Goal: Use online tool/utility: Utilize a website feature to perform a specific function

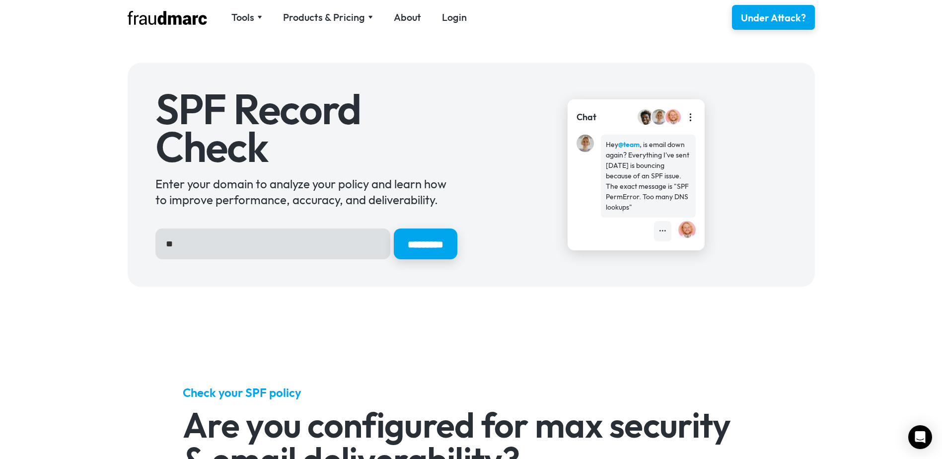
type input "*"
type input "**********"
click at [394, 228] on input "*********" at bounding box center [426, 243] width 64 height 31
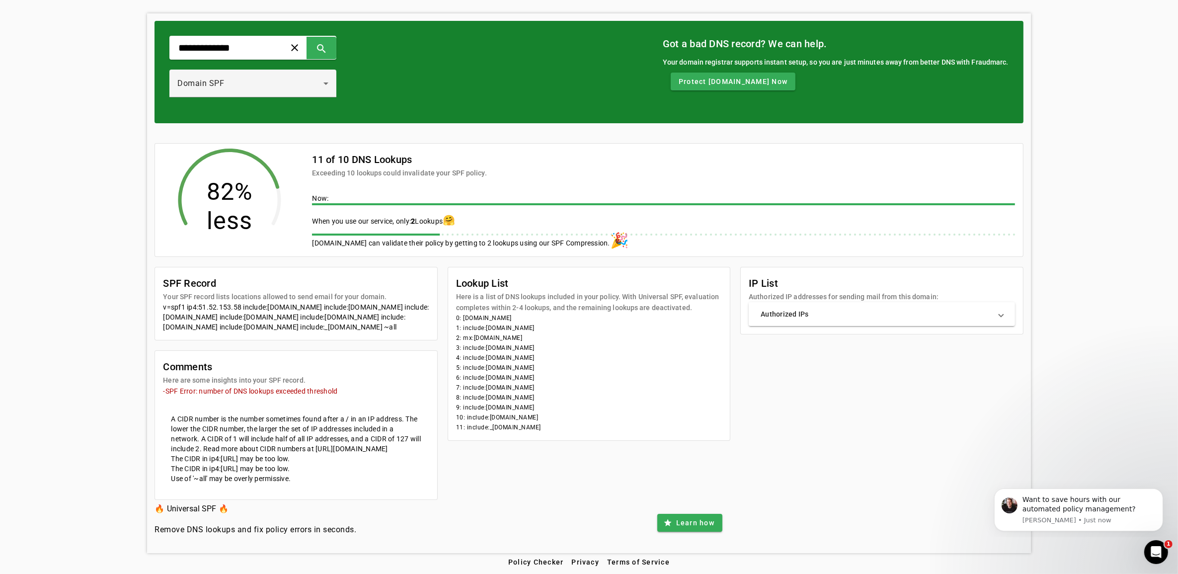
scroll to position [22, 0]
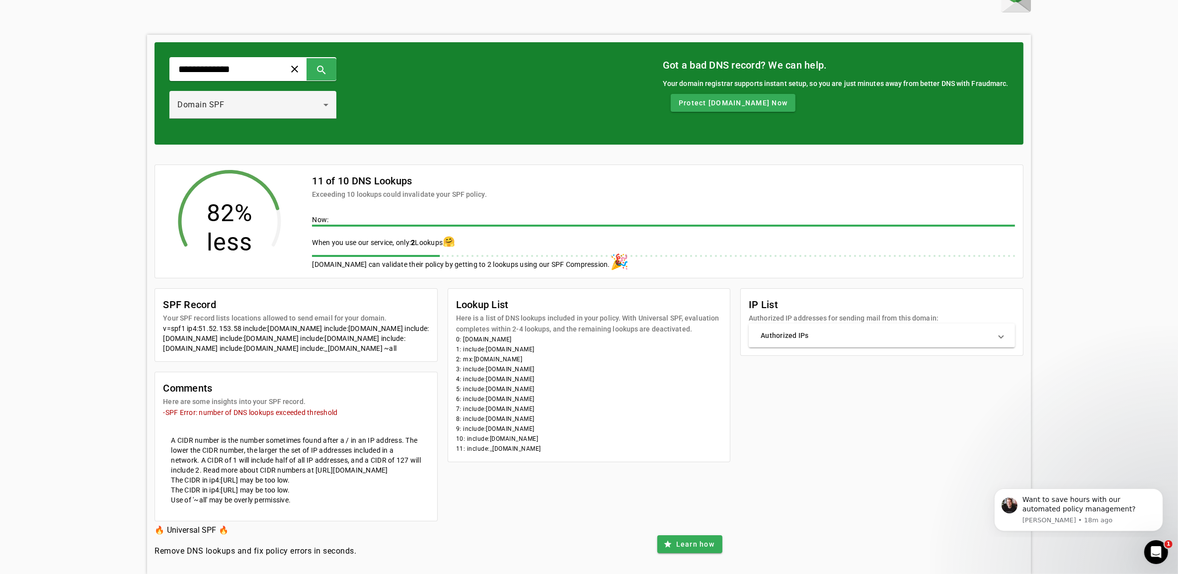
click at [482, 346] on li "1: include:[DOMAIN_NAME]" at bounding box center [589, 349] width 266 height 10
click at [483, 341] on li "0: [DOMAIN_NAME]" at bounding box center [589, 339] width 266 height 10
drag, startPoint x: 483, startPoint y: 341, endPoint x: 529, endPoint y: 348, distance: 47.1
click at [529, 348] on li "1: include:[DOMAIN_NAME]" at bounding box center [589, 349] width 266 height 10
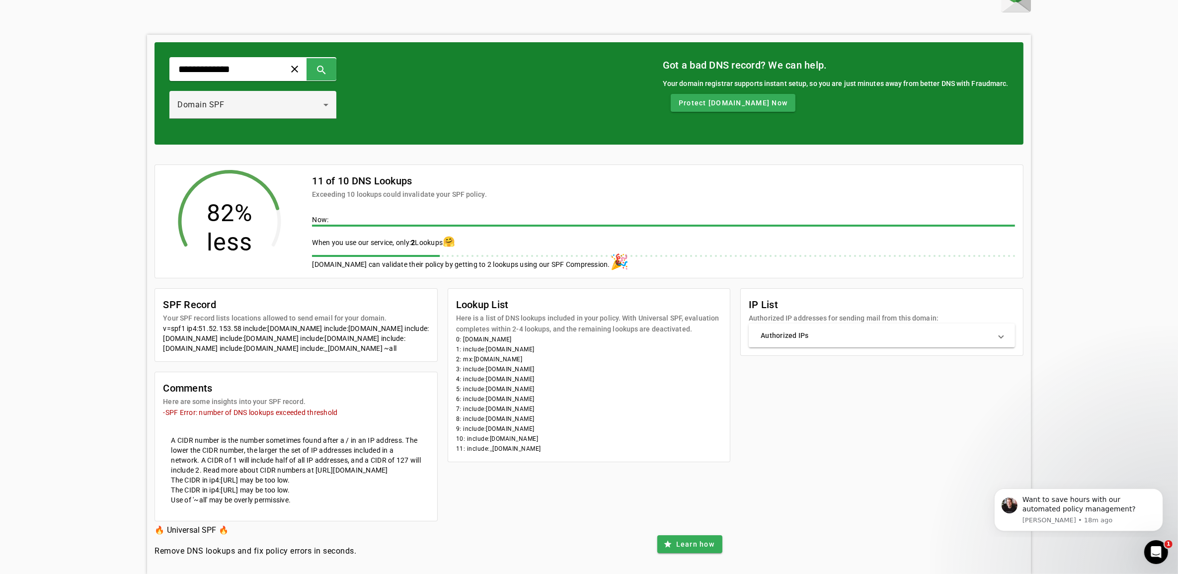
click at [530, 348] on li "1: include:[DOMAIN_NAME]" at bounding box center [589, 349] width 266 height 10
drag, startPoint x: 530, startPoint y: 348, endPoint x: 539, endPoint y: 348, distance: 9.4
click at [539, 348] on li "1: include:[DOMAIN_NAME]" at bounding box center [589, 349] width 266 height 10
click at [539, 349] on li "1: include:[DOMAIN_NAME]" at bounding box center [589, 349] width 266 height 10
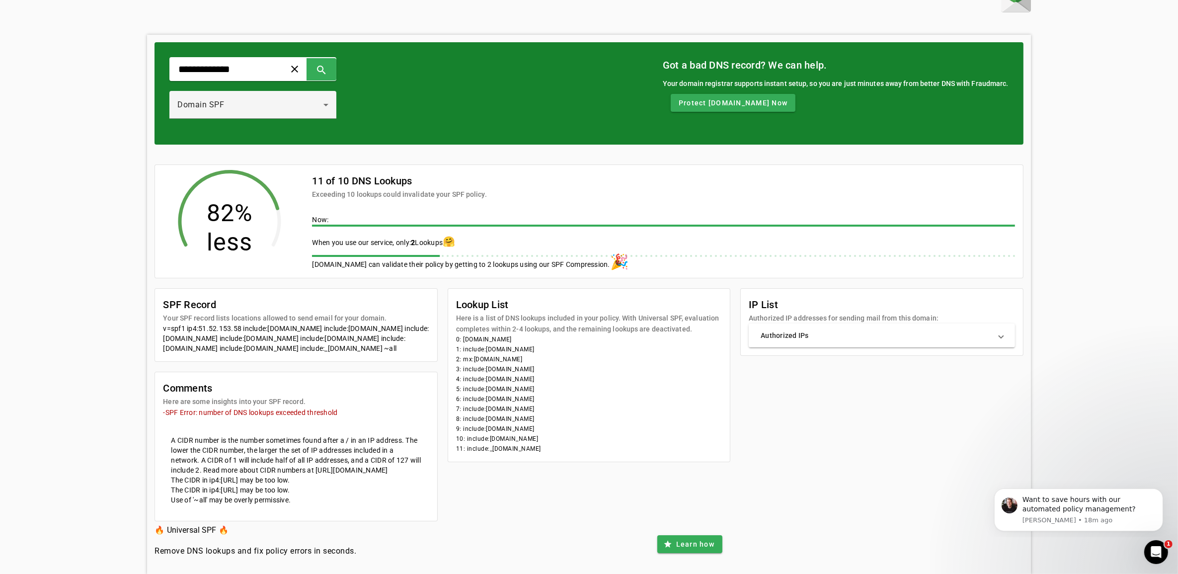
click at [540, 349] on li "1: include:[DOMAIN_NAME]" at bounding box center [589, 349] width 266 height 10
click at [550, 378] on li "4: include:[DOMAIN_NAME]" at bounding box center [589, 379] width 266 height 10
drag, startPoint x: 550, startPoint y: 378, endPoint x: 512, endPoint y: 386, distance: 38.7
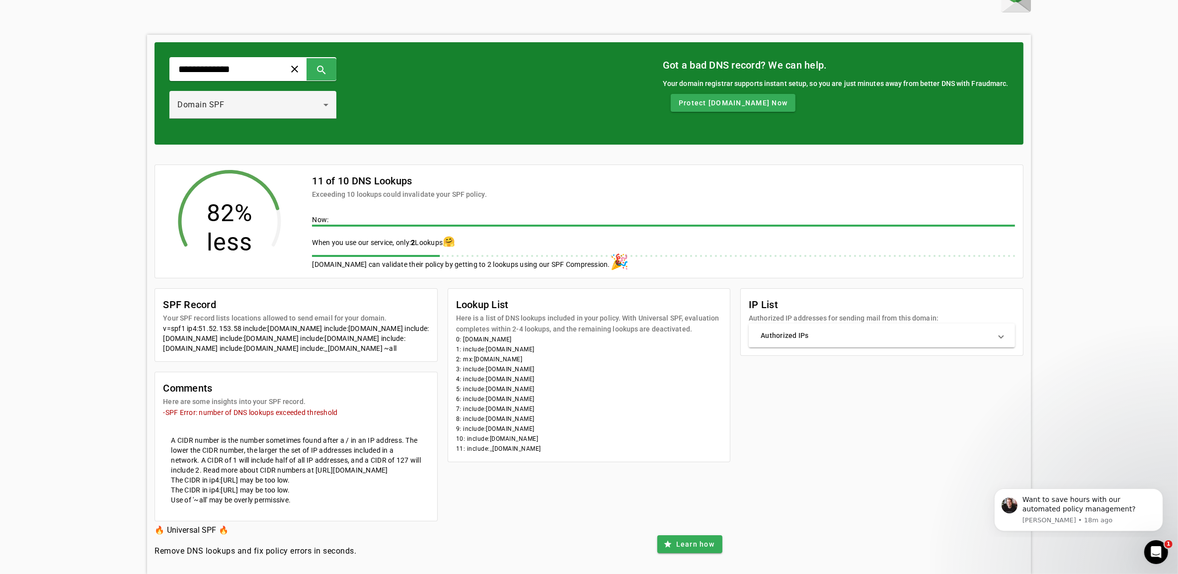
click at [512, 386] on li "5: include:[DOMAIN_NAME]" at bounding box center [589, 389] width 266 height 10
drag, startPoint x: 512, startPoint y: 386, endPoint x: 540, endPoint y: 400, distance: 31.5
click at [540, 400] on li "6: include:[DOMAIN_NAME]" at bounding box center [589, 399] width 266 height 10
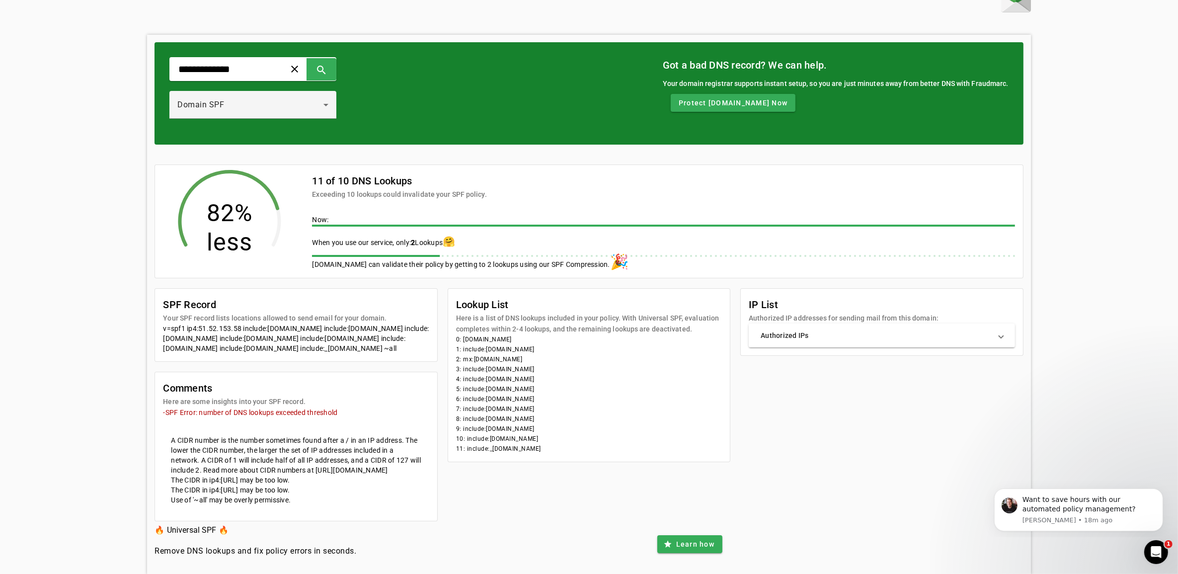
click at [540, 400] on li "6: include:[DOMAIN_NAME]" at bounding box center [589, 399] width 266 height 10
drag, startPoint x: 540, startPoint y: 400, endPoint x: 548, endPoint y: 406, distance: 9.5
click at [548, 406] on li "7: include:[DOMAIN_NAME]" at bounding box center [589, 409] width 266 height 10
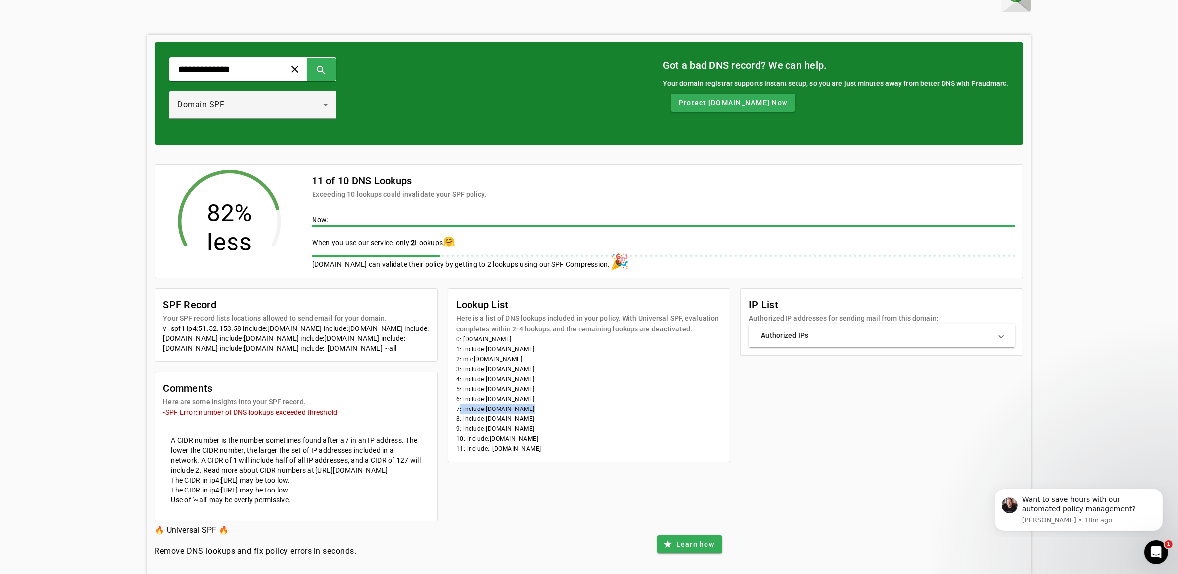
click at [548, 406] on li "7: include:[DOMAIN_NAME]" at bounding box center [589, 409] width 266 height 10
drag, startPoint x: 548, startPoint y: 406, endPoint x: 542, endPoint y: 448, distance: 42.6
click at [542, 448] on li "11: include:_[DOMAIN_NAME]" at bounding box center [589, 449] width 266 height 10
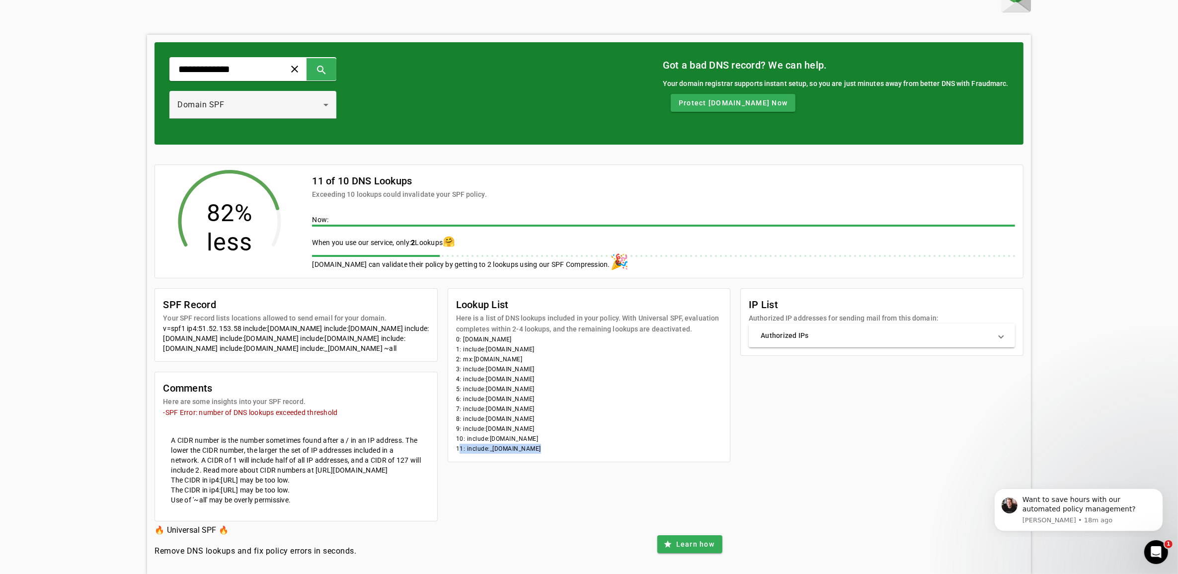
click at [542, 448] on li "11: include:_[DOMAIN_NAME]" at bounding box center [589, 449] width 266 height 10
drag, startPoint x: 501, startPoint y: 436, endPoint x: 544, endPoint y: 438, distance: 43.7
click at [544, 438] on li "10: include:[DOMAIN_NAME]" at bounding box center [589, 439] width 266 height 10
click at [500, 438] on li "10: include:[DOMAIN_NAME]" at bounding box center [589, 439] width 266 height 10
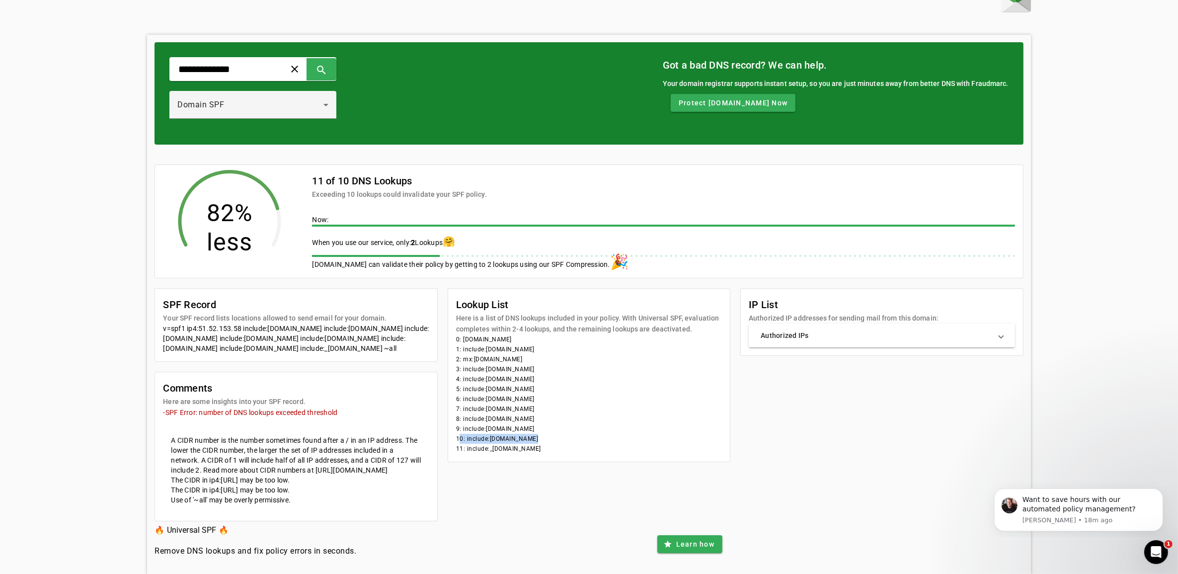
click at [500, 438] on li "10: include:[DOMAIN_NAME]" at bounding box center [589, 439] width 266 height 10
click at [194, 331] on div "v=spf1 ip4:51.52.153.58 include:[DOMAIN_NAME] include:[DOMAIN_NAME] include:[DO…" at bounding box center [296, 338] width 266 height 30
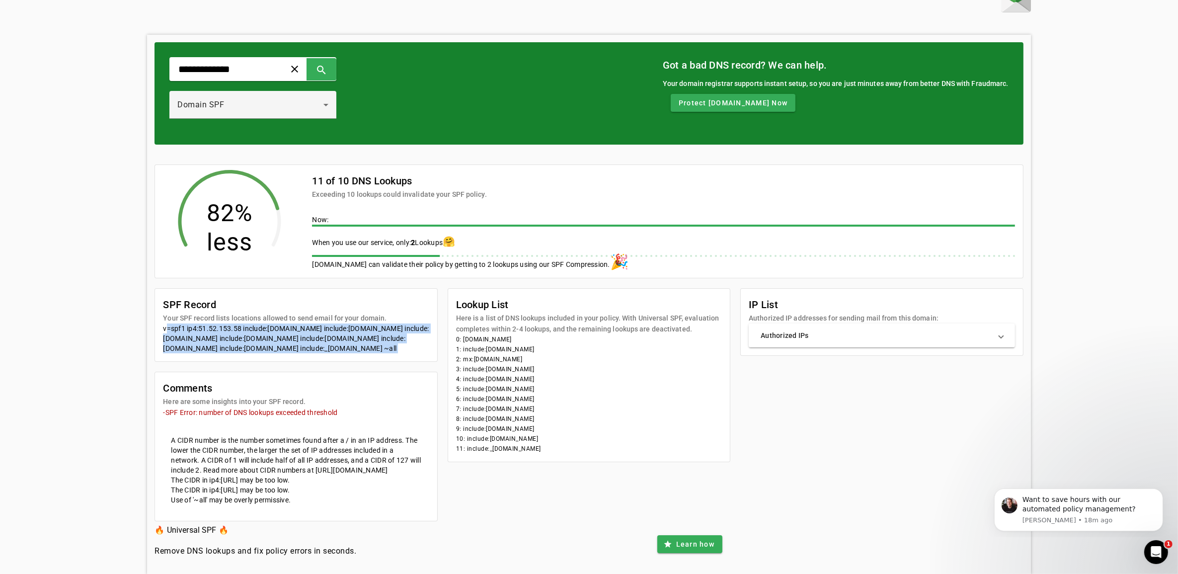
click at [194, 331] on div "v=spf1 ip4:51.52.153.58 include:[DOMAIN_NAME] include:[DOMAIN_NAME] include:[DO…" at bounding box center [296, 338] width 266 height 30
click at [314, 349] on div "v=spf1 ip4:51.52.153.58 include:[DOMAIN_NAME] include:[DOMAIN_NAME] include:[DO…" at bounding box center [296, 338] width 266 height 30
drag, startPoint x: 314, startPoint y: 349, endPoint x: 366, endPoint y: 354, distance: 51.8
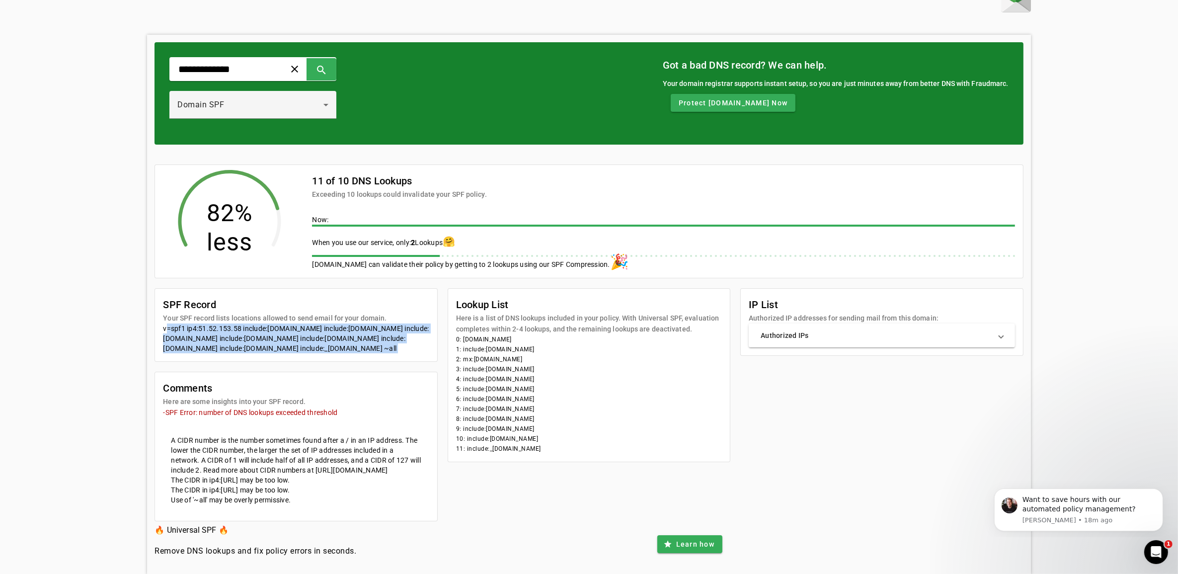
click at [366, 353] on div "v=spf1 ip4:51.52.153.58 include:[DOMAIN_NAME] include:[DOMAIN_NAME] include:[DO…" at bounding box center [296, 338] width 266 height 30
click at [378, 353] on div "v=spf1 ip4:51.52.153.58 include:[DOMAIN_NAME] include:[DOMAIN_NAME] include:[DO…" at bounding box center [296, 338] width 266 height 30
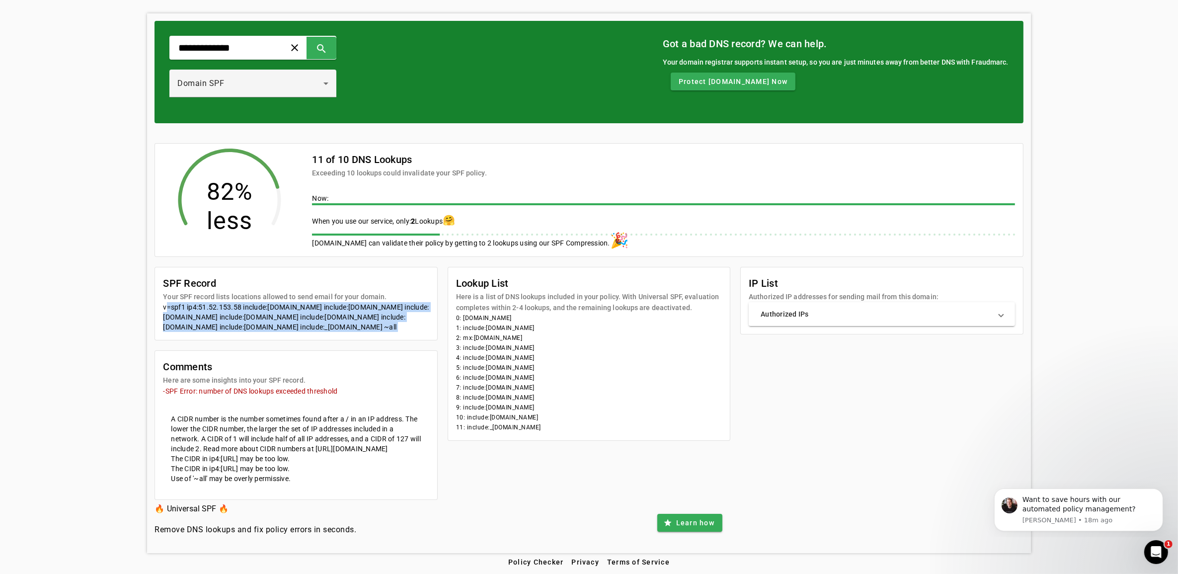
scroll to position [84, 0]
